Goal: Task Accomplishment & Management: Manage account settings

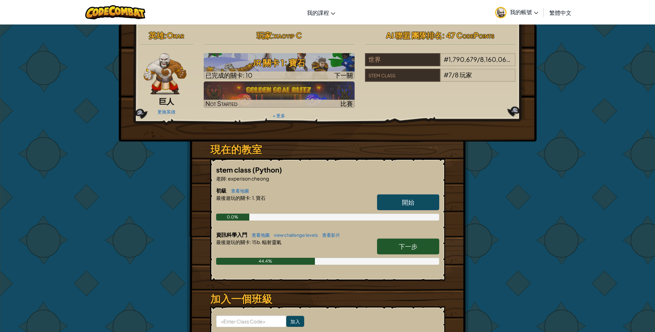
click at [526, 10] on span "我的帳號" at bounding box center [524, 11] width 28 height 7
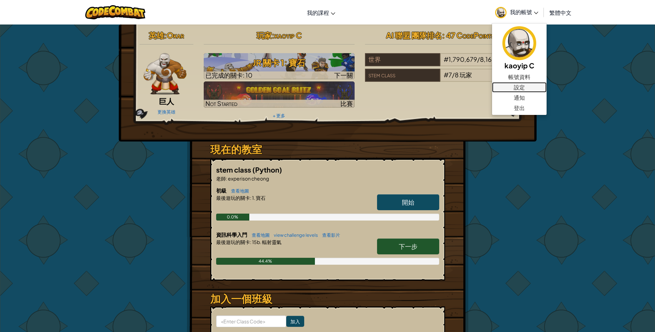
click at [530, 88] on link "設定" at bounding box center [519, 87] width 55 height 10
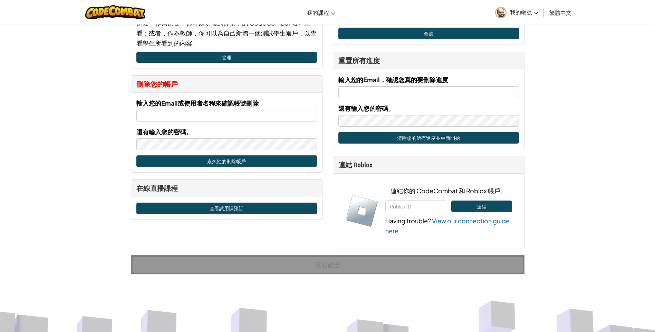
scroll to position [242, 0]
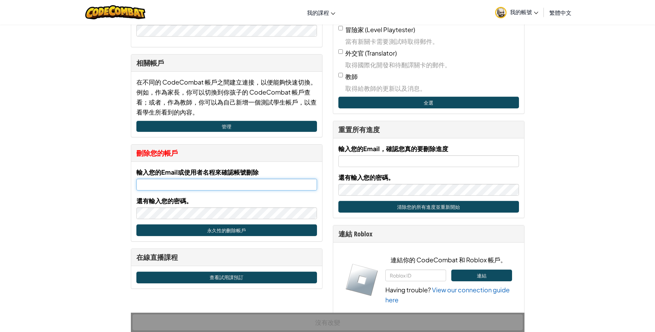
click at [223, 180] on input "輸入您的Email或使用者名程來確認帳號刪除" at bounding box center [226, 185] width 180 height 12
type input "[EMAIL_ADDRESS][DOMAIN_NAME]"
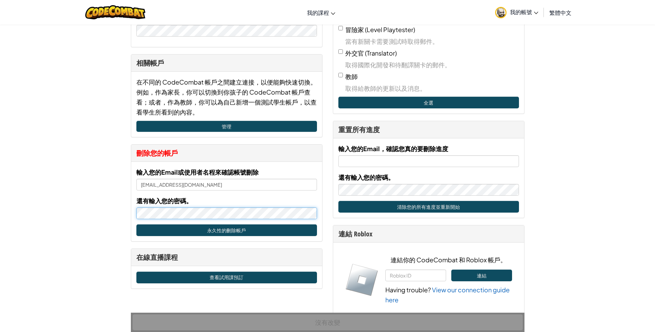
type input "[EMAIL_ADDRESS][DOMAIN_NAME]"
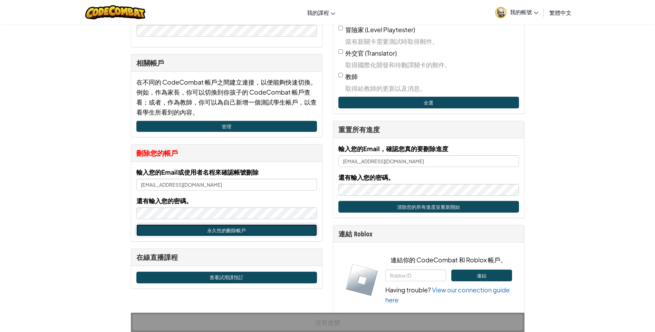
click at [284, 233] on button "永久性的刪除帳戶" at bounding box center [226, 230] width 180 height 12
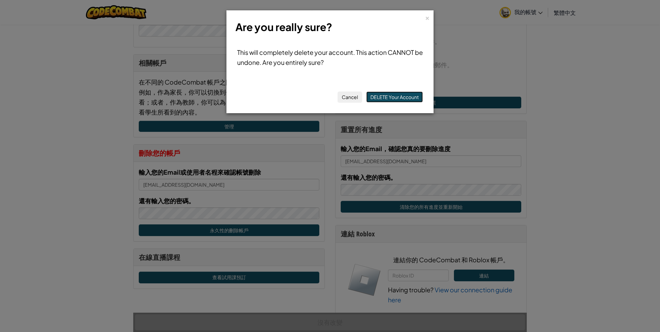
click at [389, 98] on button "DELETE Your Account" at bounding box center [394, 96] width 57 height 11
click at [426, 18] on div "×" at bounding box center [427, 16] width 5 height 7
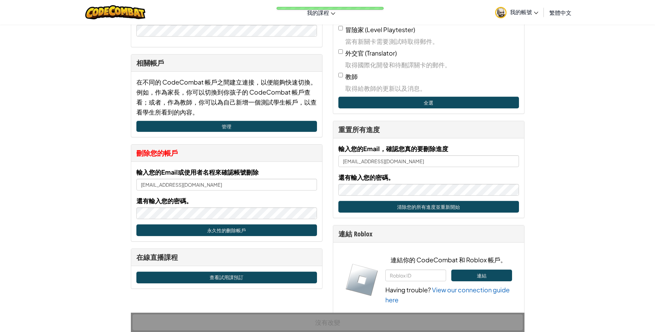
click at [531, 12] on span "我的帳號" at bounding box center [524, 11] width 28 height 7
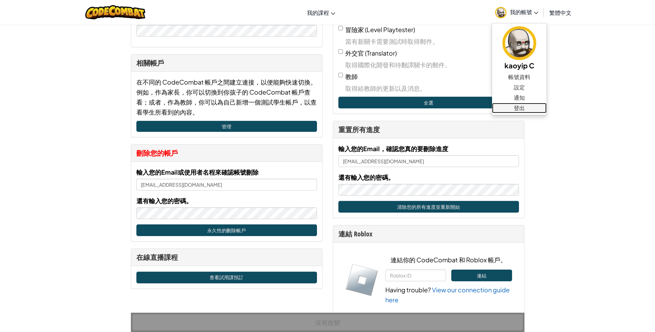
click at [528, 108] on link "登出" at bounding box center [519, 108] width 55 height 10
